Goal: Transaction & Acquisition: Subscribe to service/newsletter

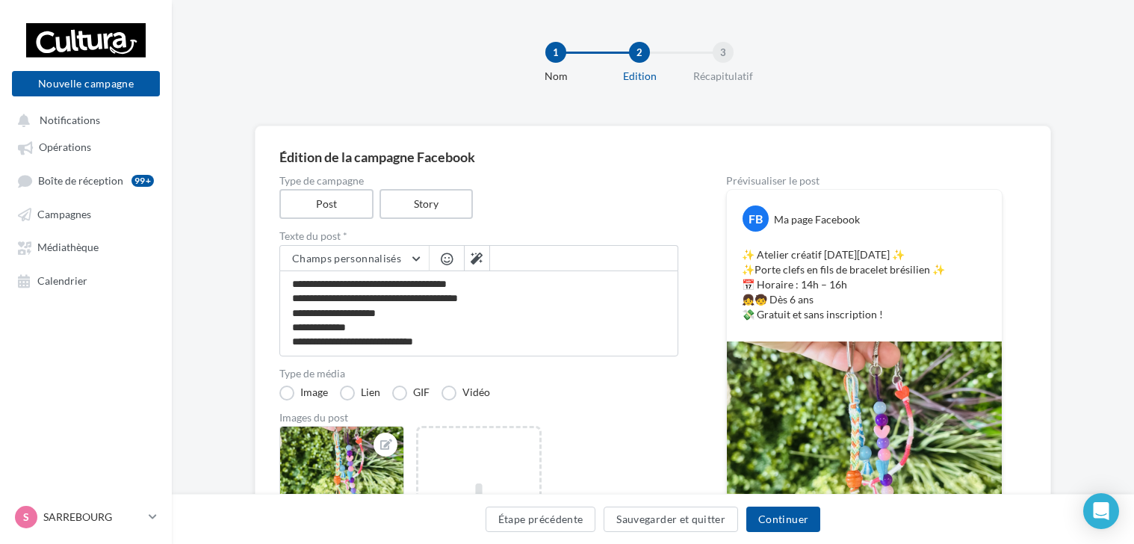
scroll to position [149, 0]
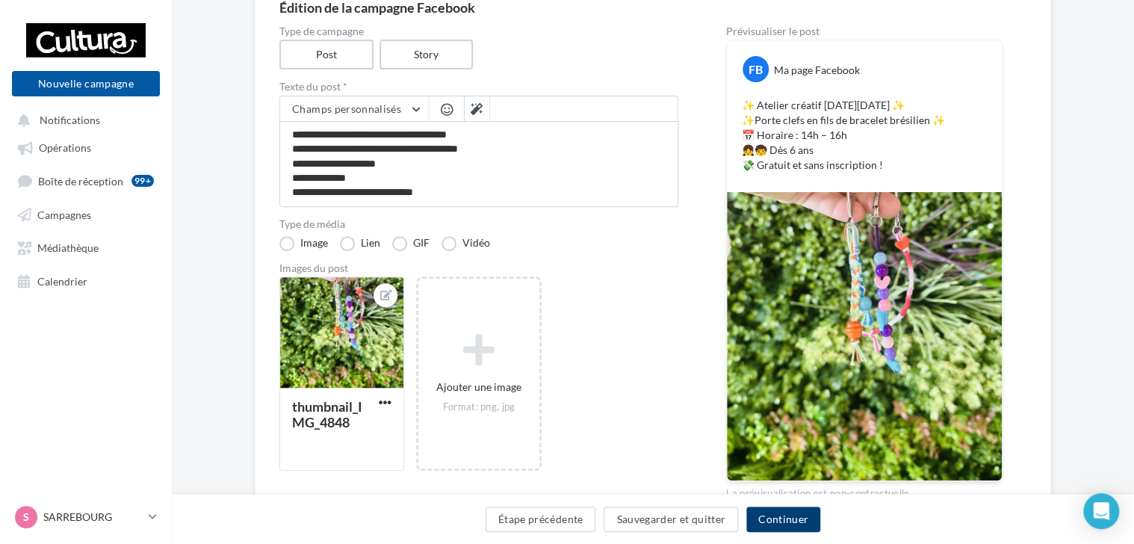
click at [773, 528] on button "Continuer" at bounding box center [784, 519] width 74 height 25
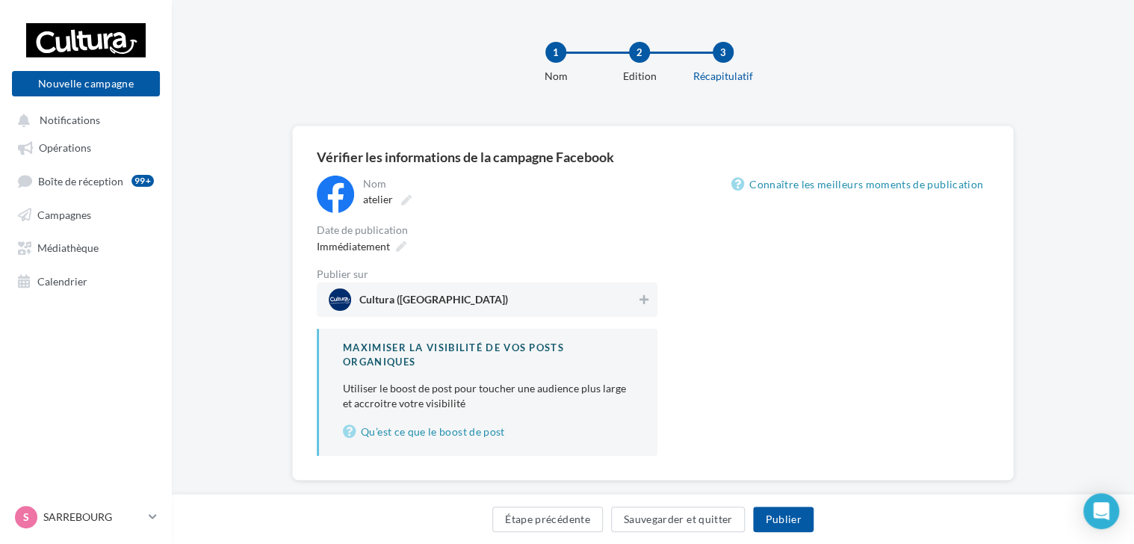
click at [372, 233] on div "Date de publication" at bounding box center [487, 230] width 341 height 10
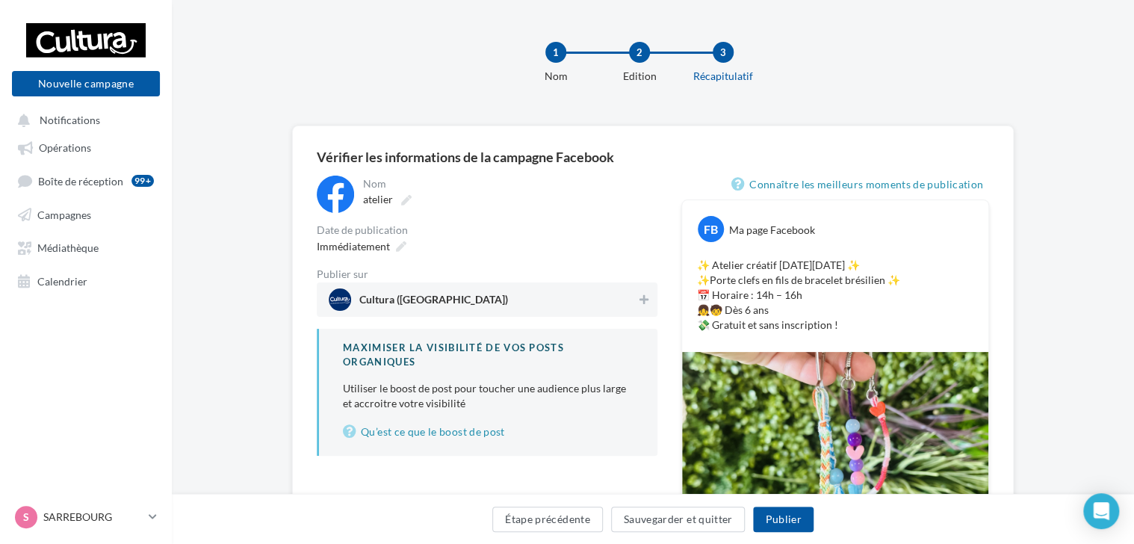
click at [442, 301] on span "Cultura ([GEOGRAPHIC_DATA])" at bounding box center [433, 302] width 149 height 16
click at [770, 522] on button "Publier" at bounding box center [783, 519] width 60 height 25
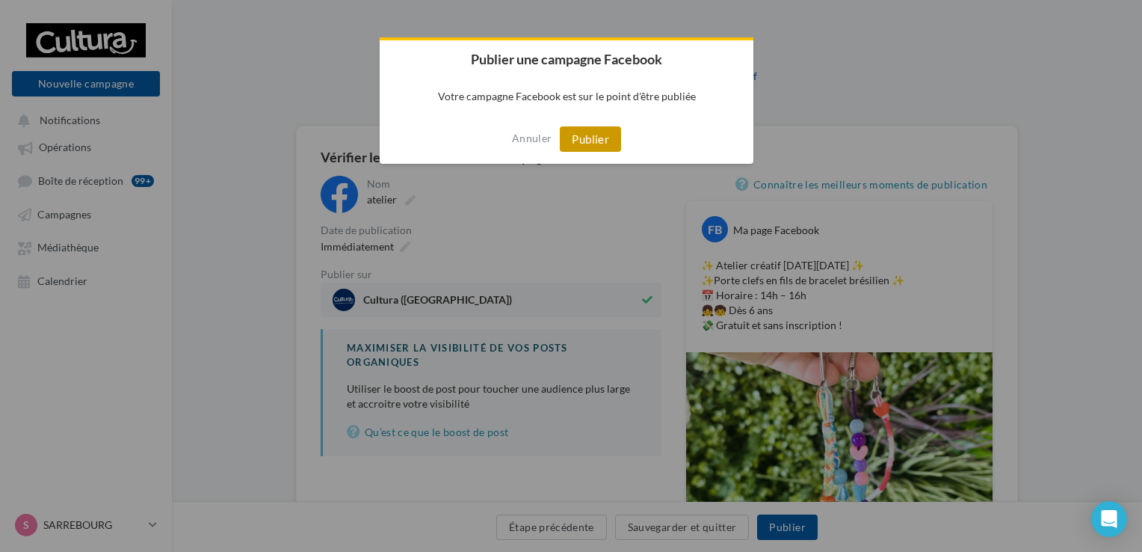
click at [605, 130] on button "Publier" at bounding box center [590, 138] width 61 height 25
